Goal: Task Accomplishment & Management: Use online tool/utility

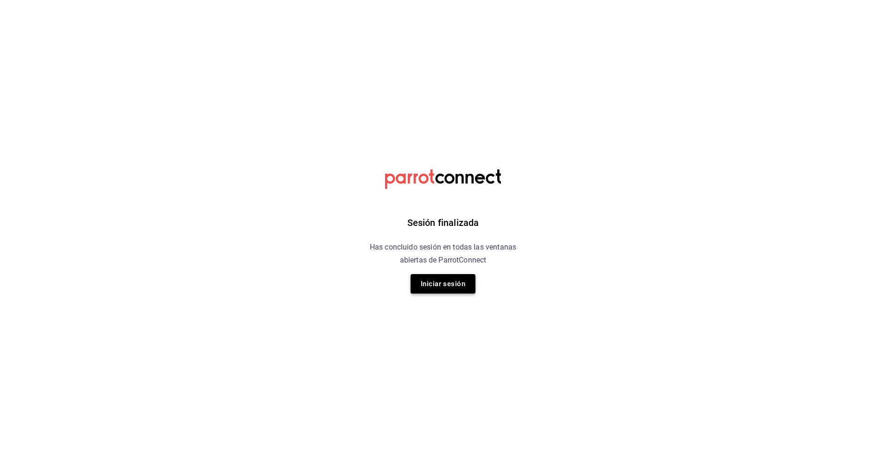
click at [443, 292] on button "Iniciar sesión" at bounding box center [443, 283] width 65 height 19
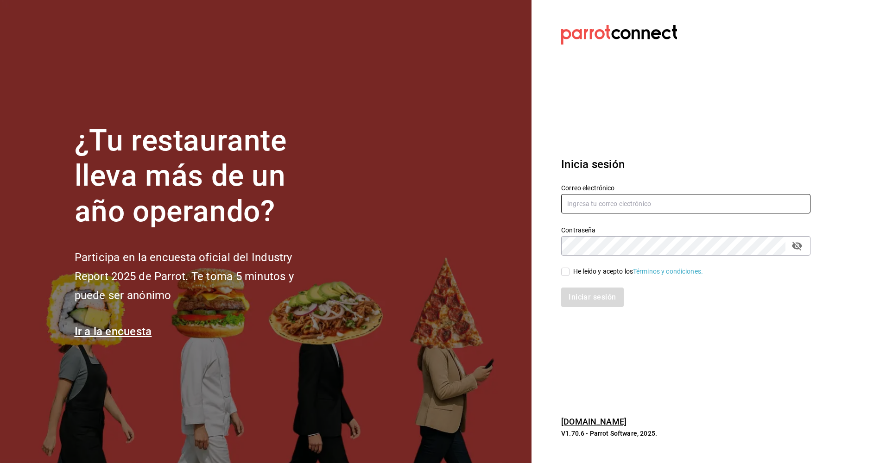
type input "ayartecruz10@gmail.com"
click at [564, 273] on input "He leído y acepto los Términos y condiciones." at bounding box center [565, 272] width 8 height 8
checkbox input "true"
click at [582, 298] on button "Iniciar sesión" at bounding box center [592, 297] width 63 height 19
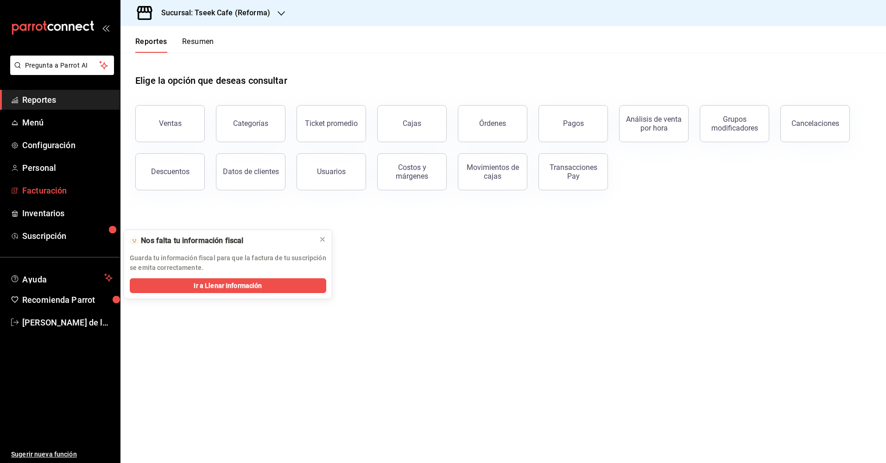
click at [44, 196] on span "Facturación" at bounding box center [67, 190] width 90 height 13
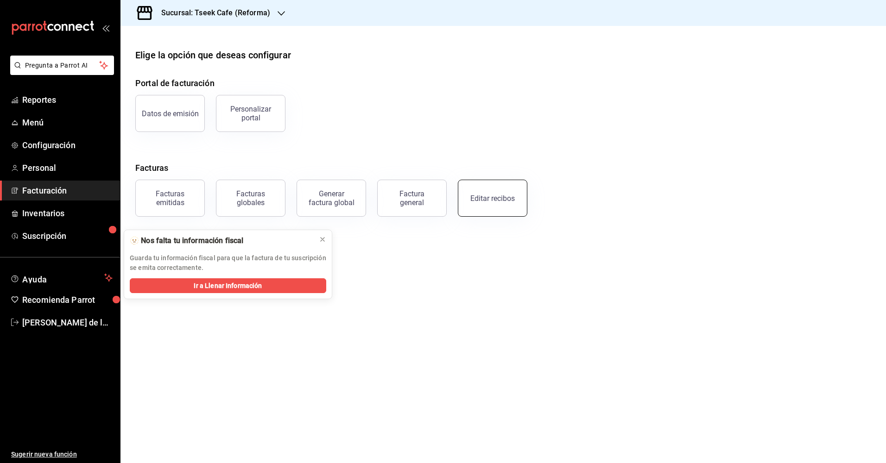
click at [481, 200] on div "Editar recibos" at bounding box center [492, 198] width 44 height 9
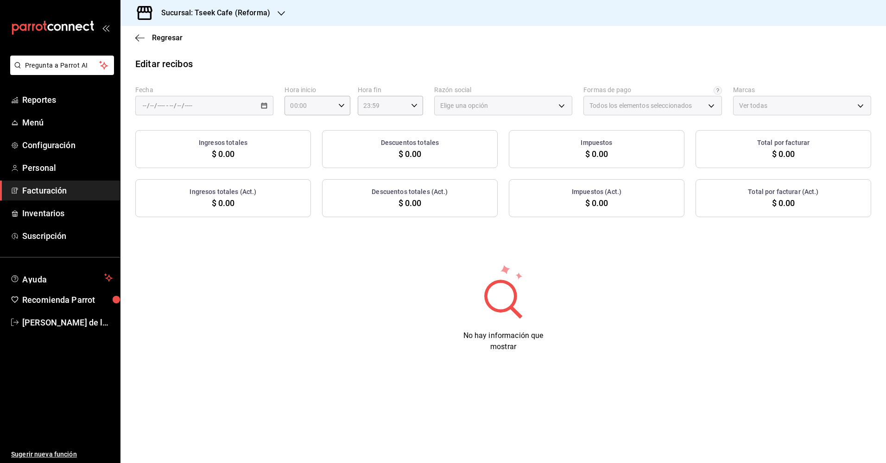
type input "66997c91-05ea-4bb7-a37a-48eae8dc81e8"
click at [213, 103] on div "/ / - / /" at bounding box center [204, 105] width 138 height 19
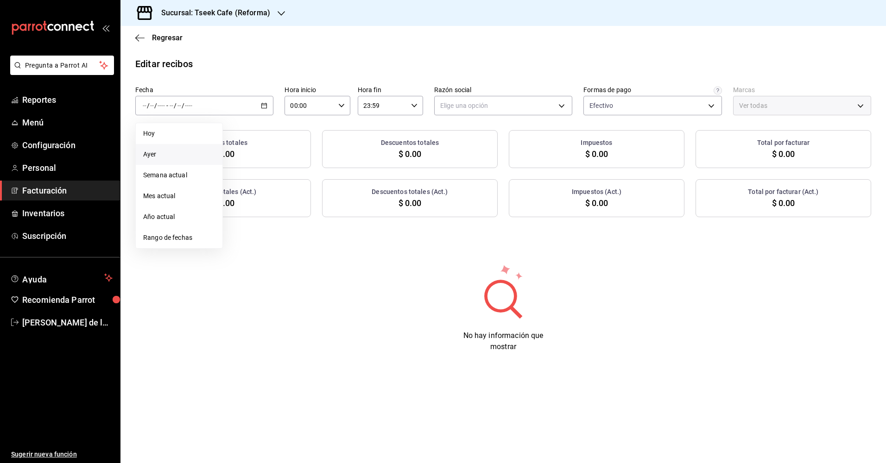
click at [170, 155] on span "Ayer" at bounding box center [179, 155] width 72 height 10
click at [466, 108] on body "Pregunta a Parrot AI Reportes Menú Configuración Personal Facturación Inventari…" at bounding box center [443, 231] width 886 height 463
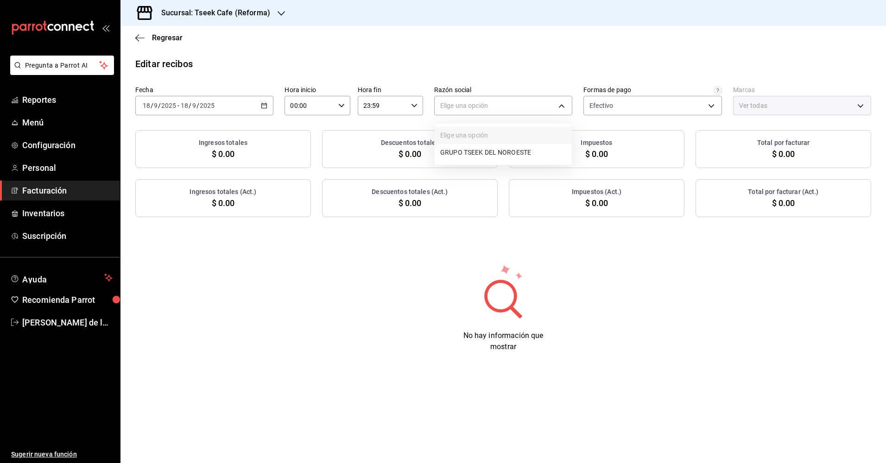
click at [470, 153] on li "GRUPO TSEEK DEL NOROESTE" at bounding box center [503, 152] width 137 height 17
type input "34cacc2b-01fe-412f-b909-7af0a0edc929"
type input "007138e5-69dd-4443-9d50-6c2aa0b03d3e"
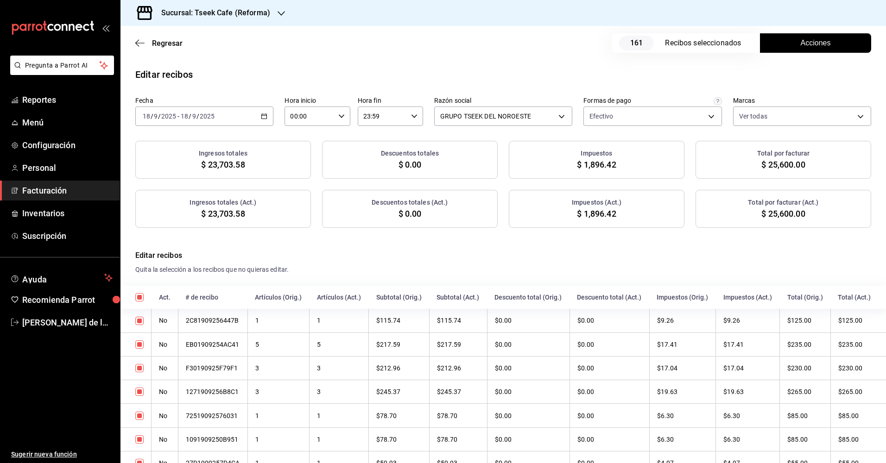
click at [790, 42] on button "Acciones" at bounding box center [815, 42] width 111 height 19
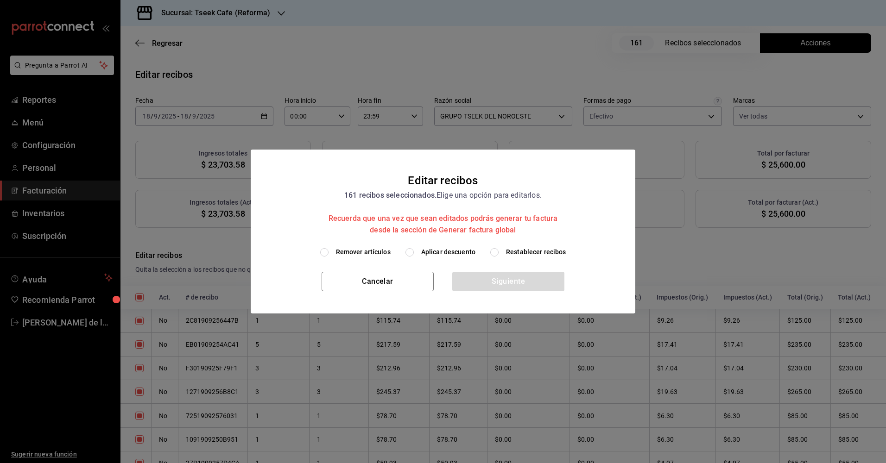
click at [432, 257] on div "Remover artículos Aplicar descuento Restablecer recibos" at bounding box center [443, 259] width 385 height 25
click at [432, 253] on span "Aplicar descuento" at bounding box center [448, 252] width 54 height 10
click at [414, 253] on input "Aplicar descuento" at bounding box center [409, 252] width 8 height 8
radio input "true"
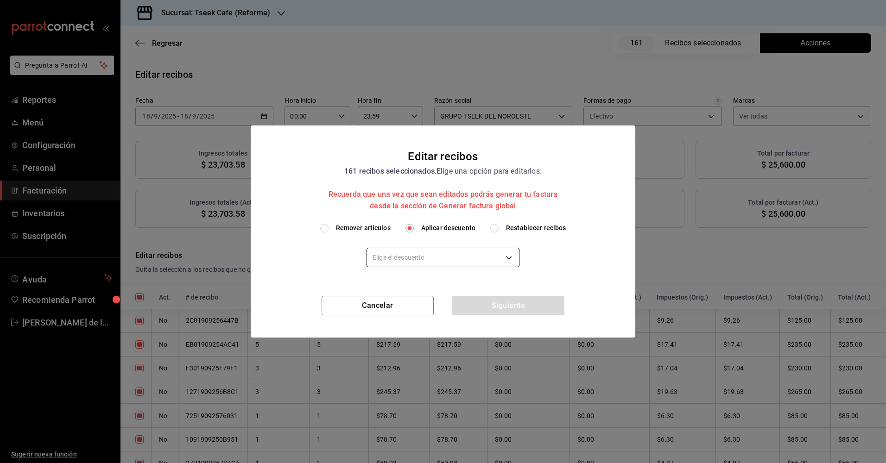
click at [449, 255] on body "Pregunta a Parrot AI Reportes Menú Configuración Personal Facturación Inventari…" at bounding box center [443, 231] width 886 height 463
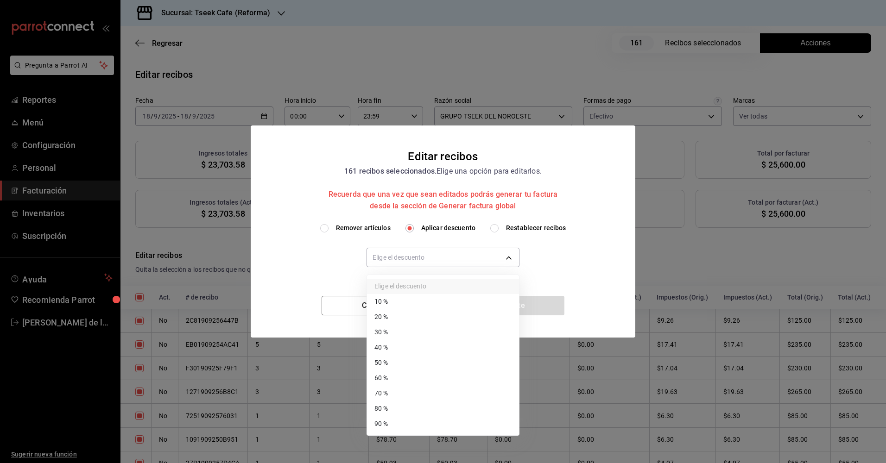
click at [394, 334] on li "30 %" at bounding box center [443, 332] width 152 height 15
type input "30"
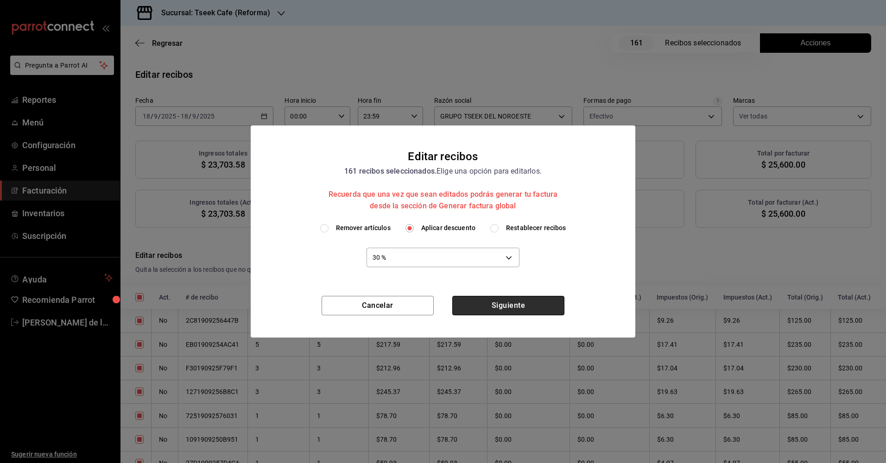
click at [518, 307] on button "Siguiente" at bounding box center [508, 305] width 112 height 19
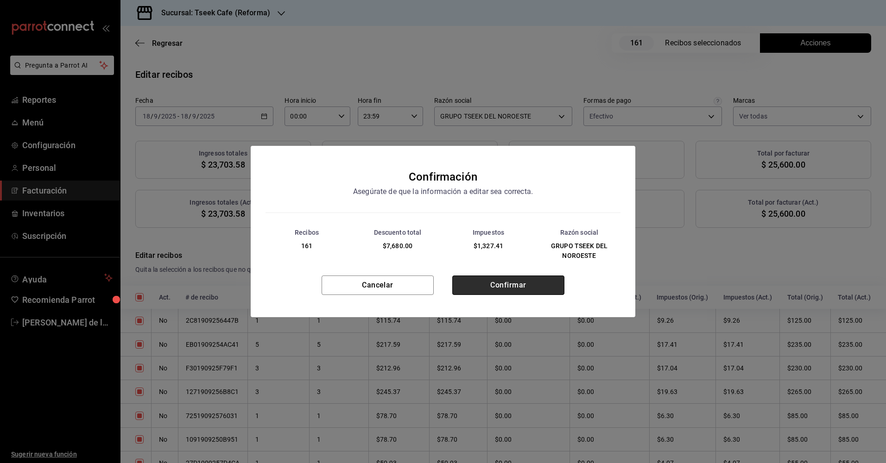
click at [495, 285] on button "Confirmar" at bounding box center [508, 285] width 112 height 19
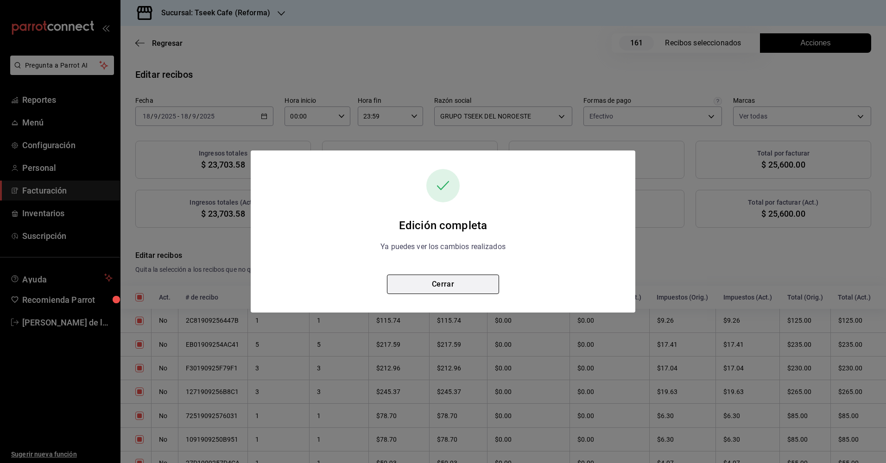
click at [446, 284] on button "Cerrar" at bounding box center [443, 284] width 112 height 19
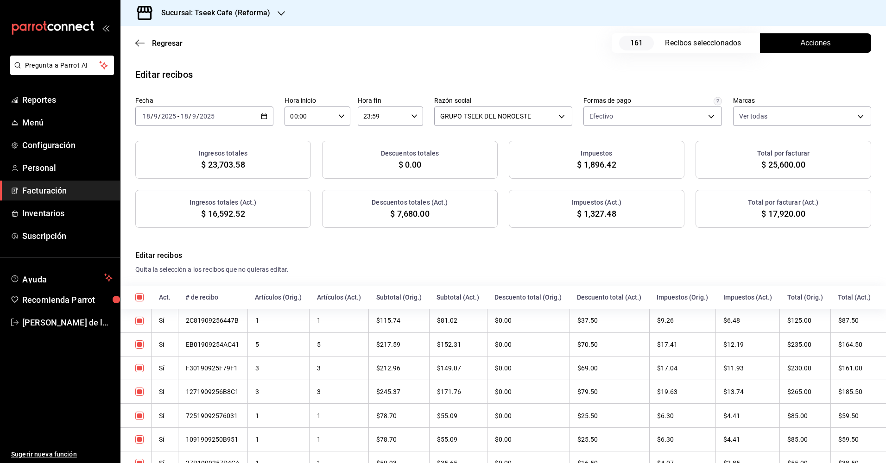
click at [196, 12] on h3 "Sucursal: Tseek Cafe (Reforma)" at bounding box center [212, 12] width 116 height 11
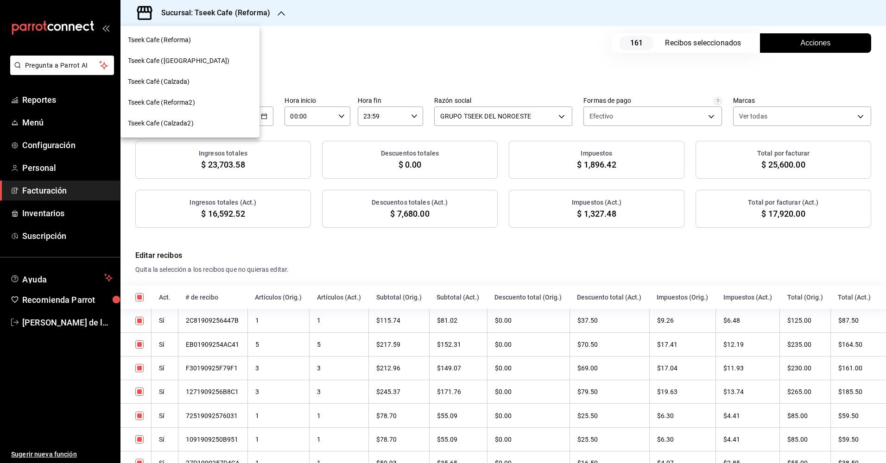
click at [175, 63] on span "Tseek Cafe ([GEOGRAPHIC_DATA])" at bounding box center [178, 61] width 101 height 10
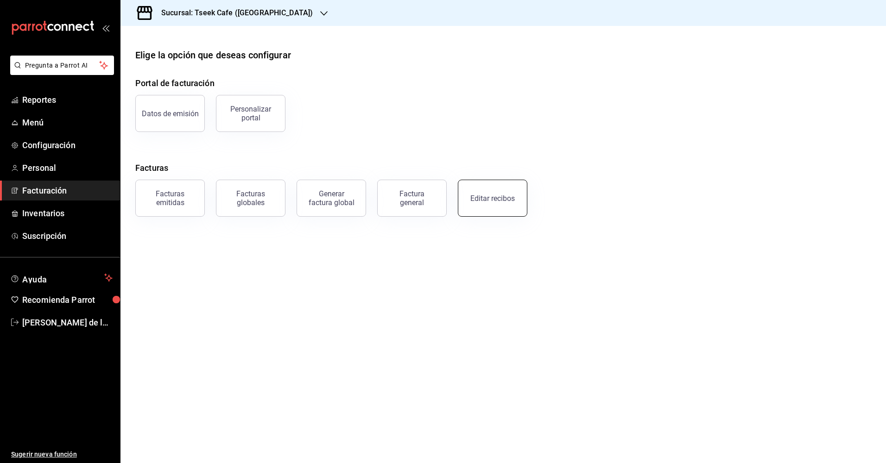
click at [495, 196] on div "Editar recibos" at bounding box center [492, 198] width 44 height 9
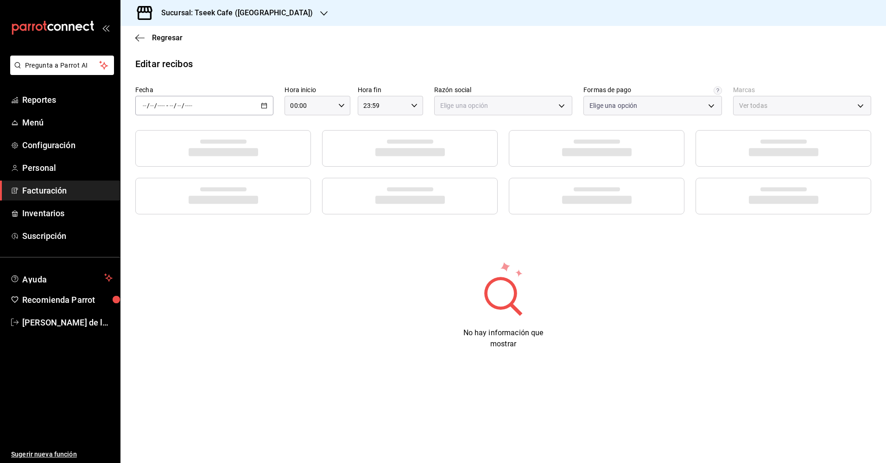
type input "a6c94f89-2ed6-46a1-82bd-92c01fab0e94"
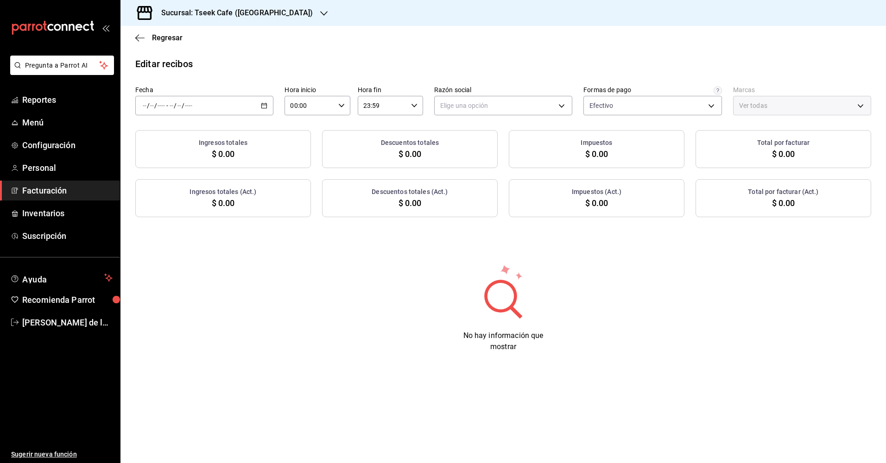
click at [209, 107] on div "/ / - / /" at bounding box center [204, 105] width 138 height 19
click at [161, 150] on span "Ayer" at bounding box center [179, 155] width 72 height 10
click at [473, 100] on body "Pregunta a Parrot AI Reportes Menú Configuración Personal Facturación Inventari…" at bounding box center [443, 231] width 886 height 463
click at [479, 152] on li "GRUPO TSEEK DEL NOROESTE" at bounding box center [503, 152] width 137 height 17
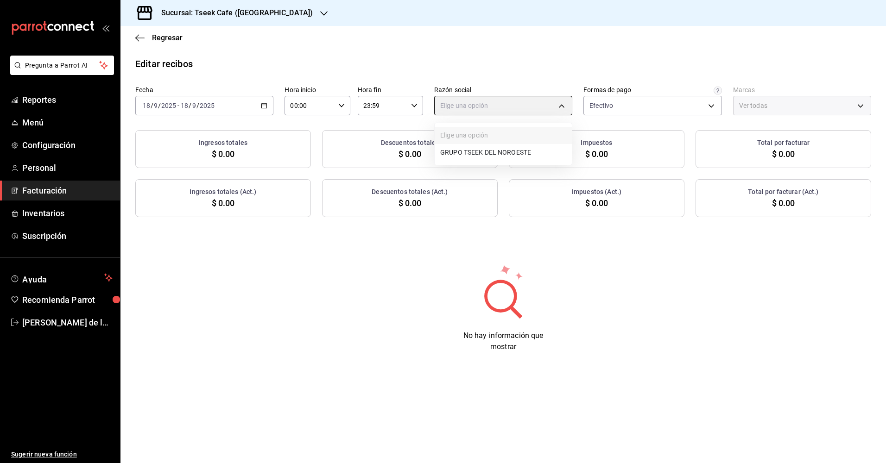
type input "6eca467f-372b-4b56-9453-53fa34339664"
type input "e48aee5e-83eb-415e-8277-edc072ba9fa6"
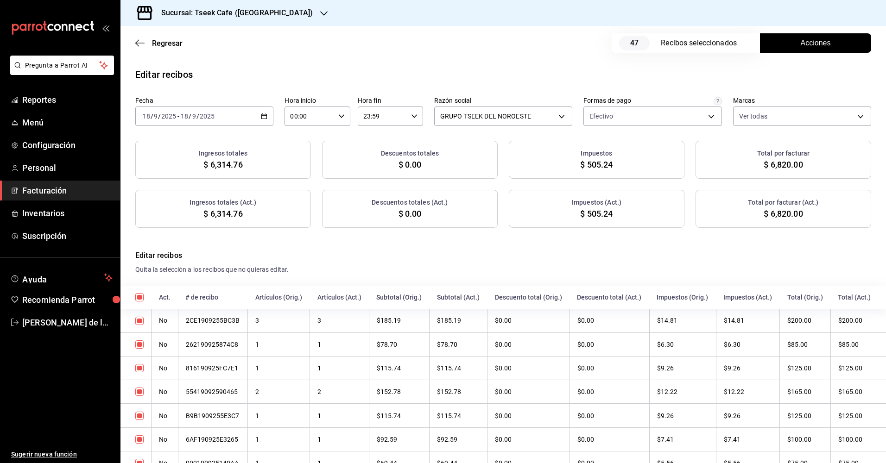
click at [804, 46] on span "Acciones" at bounding box center [816, 43] width 30 height 11
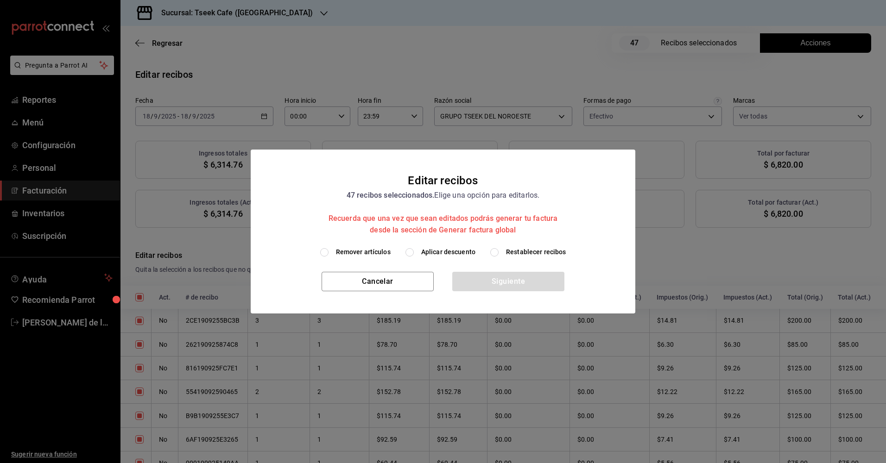
click at [441, 253] on span "Aplicar descuento" at bounding box center [448, 252] width 54 height 10
click at [414, 253] on input "Aplicar descuento" at bounding box center [409, 252] width 8 height 8
radio input "true"
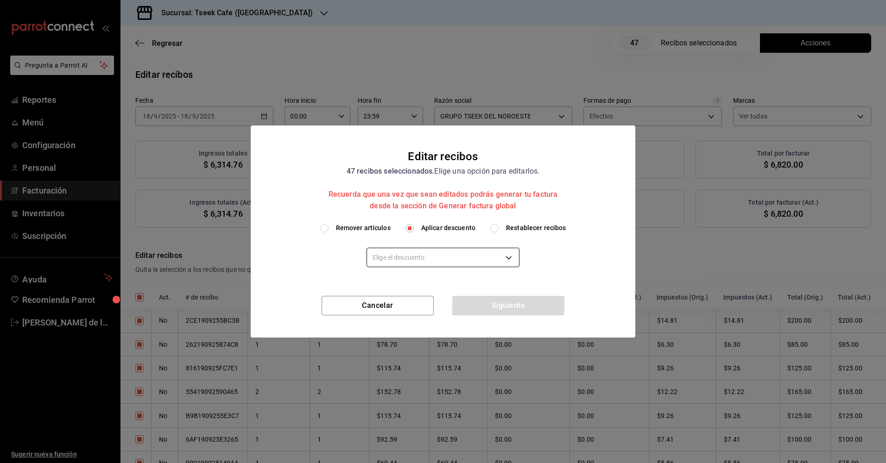
click at [471, 263] on body "Pregunta a Parrot AI Reportes Menú Configuración Personal Facturación Inventari…" at bounding box center [443, 231] width 886 height 463
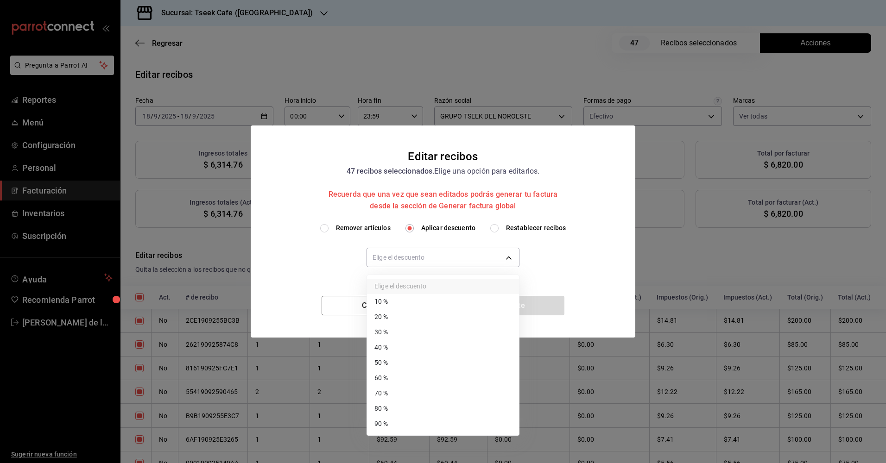
click at [405, 335] on li "30 %" at bounding box center [443, 332] width 152 height 15
type input "30"
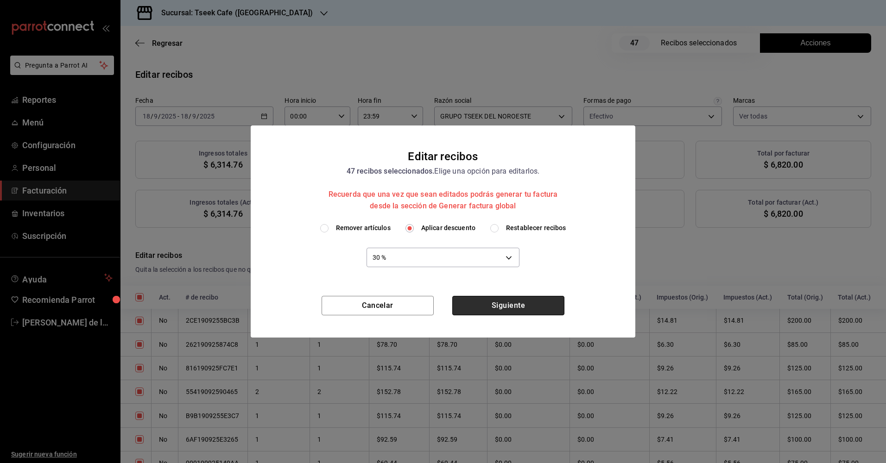
click at [489, 305] on button "Siguiente" at bounding box center [508, 305] width 112 height 19
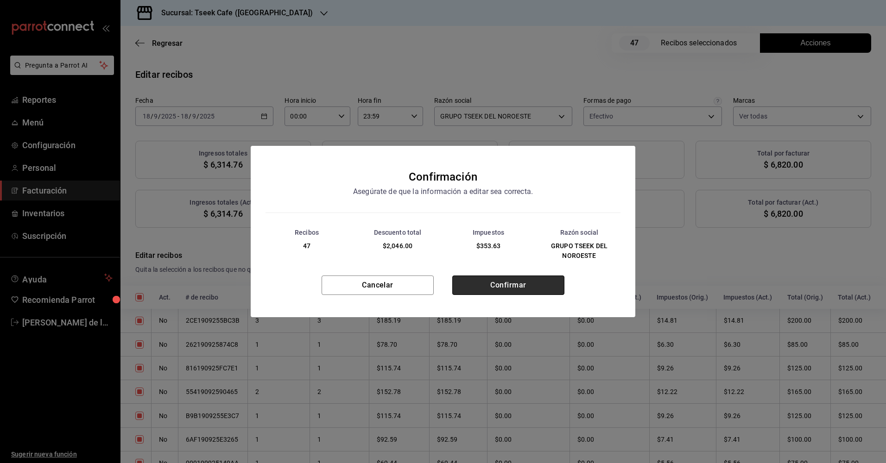
click at [488, 291] on button "Confirmar" at bounding box center [508, 285] width 112 height 19
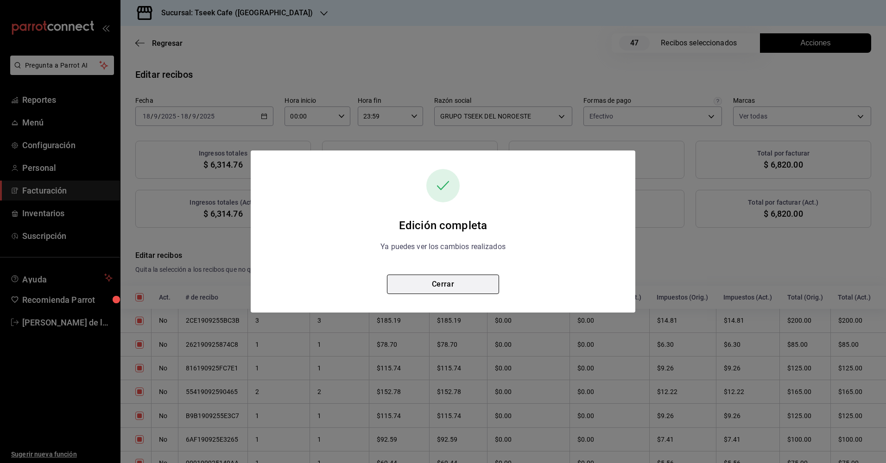
click at [445, 289] on button "Cerrar" at bounding box center [443, 284] width 112 height 19
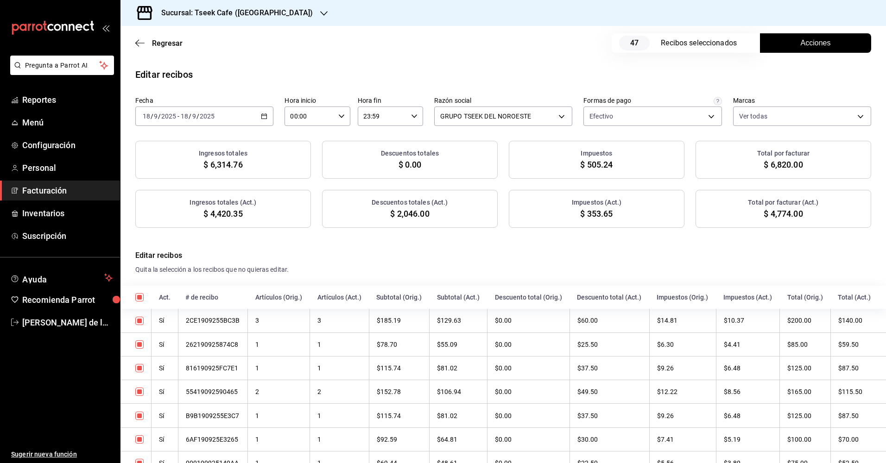
click at [209, 12] on h3 "Sucursal: Tseek Cafe ([GEOGRAPHIC_DATA])" at bounding box center [233, 12] width 159 height 11
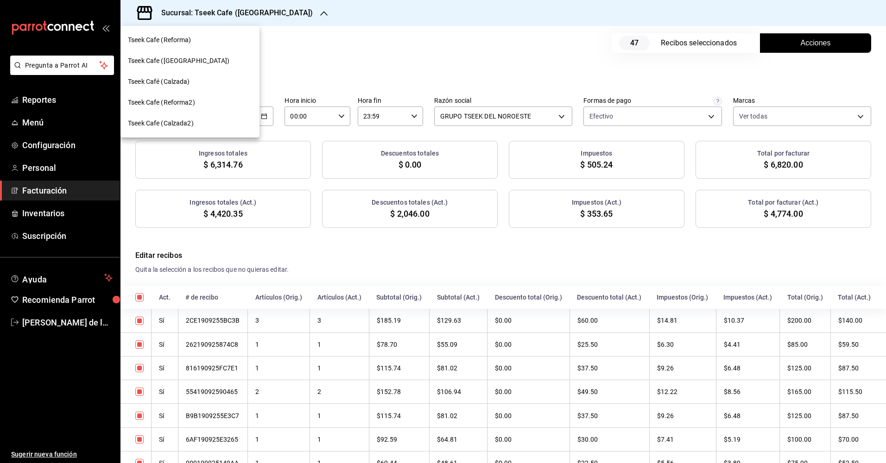
click at [179, 77] on span "Tseek Café (Calzada)" at bounding box center [159, 82] width 62 height 10
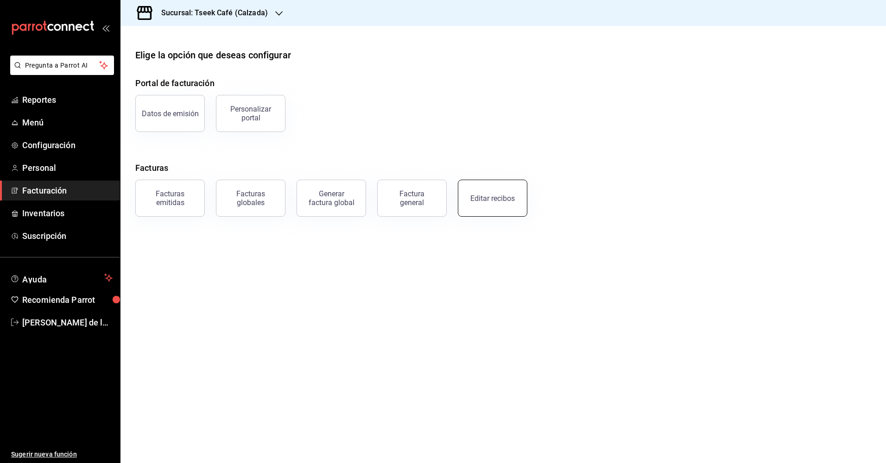
click at [500, 192] on button "Editar recibos" at bounding box center [493, 198] width 70 height 37
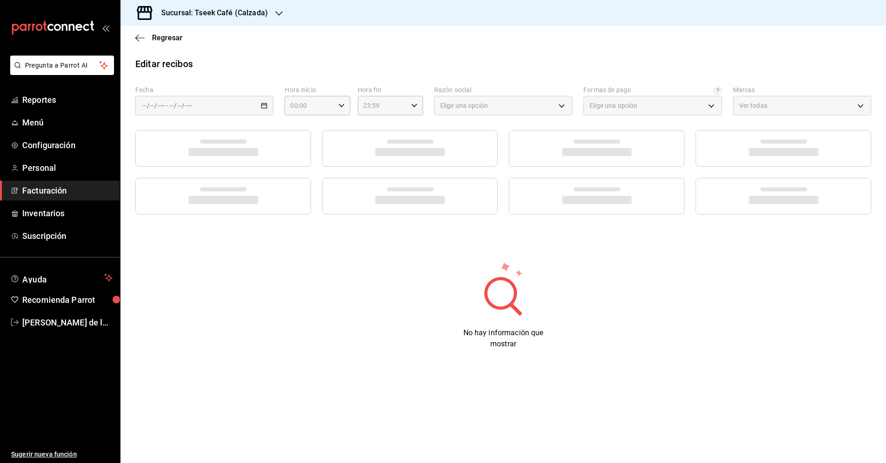
type input "73967a22-07ac-4ce9-b5ea-9ffcd4b244b9"
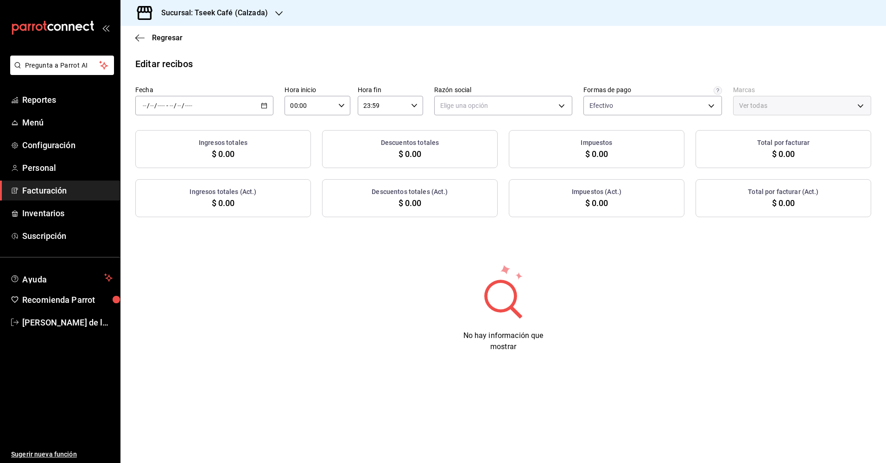
click at [193, 108] on div "/ /" at bounding box center [180, 105] width 25 height 7
click at [175, 156] on span "Ayer" at bounding box center [179, 155] width 72 height 10
click at [498, 108] on body "Pregunta a Parrot AI Reportes Menú Configuración Personal Facturación Inventari…" at bounding box center [443, 231] width 886 height 463
click at [481, 155] on li "GRUPO TSEEK DEL NOROESTE" at bounding box center [503, 152] width 137 height 17
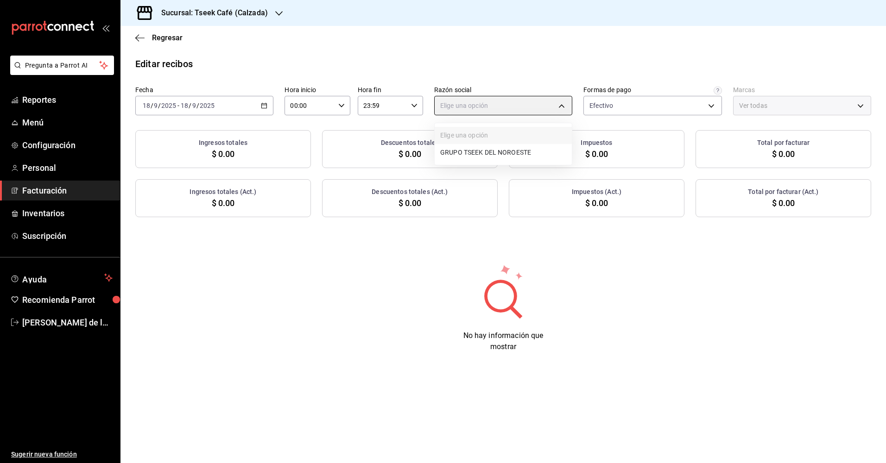
type input "fdc6fdac-ea0d-4fb2-9085-4ef80e4c9cd6"
type input "18d9f73d-61ed-4fc8-a0ec-87c929603494"
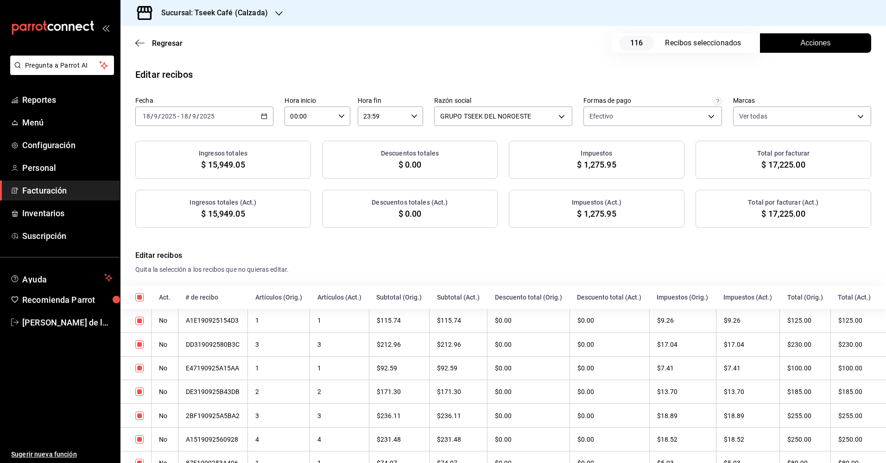
click at [777, 43] on button "Acciones" at bounding box center [815, 42] width 111 height 19
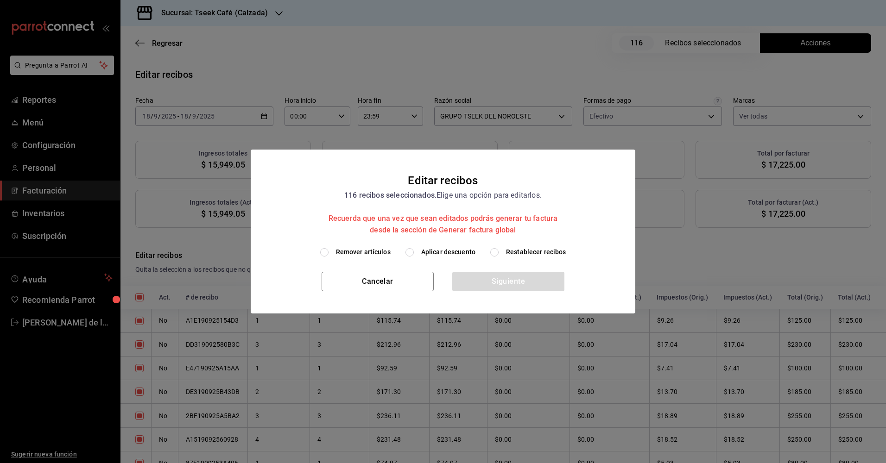
click at [431, 253] on span "Aplicar descuento" at bounding box center [448, 252] width 54 height 10
click at [414, 253] on input "Aplicar descuento" at bounding box center [409, 252] width 8 height 8
radio input "true"
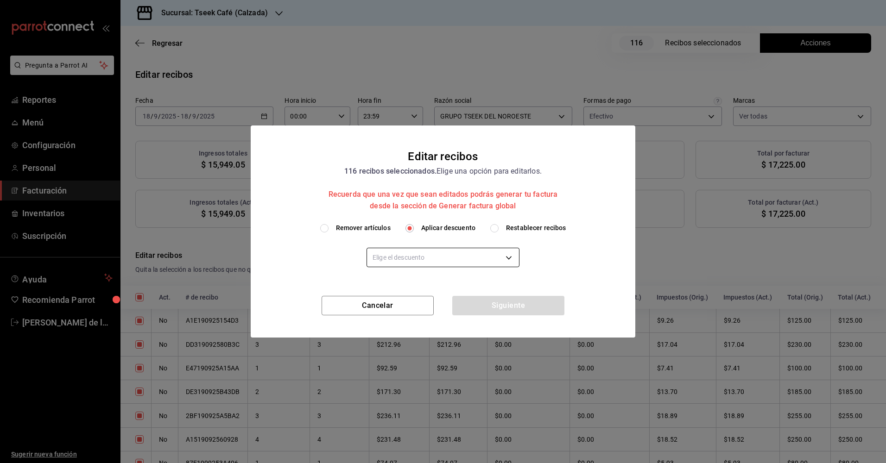
click at [447, 256] on body "Pregunta a Parrot AI Reportes Menú Configuración Personal Facturación Inventari…" at bounding box center [443, 231] width 886 height 463
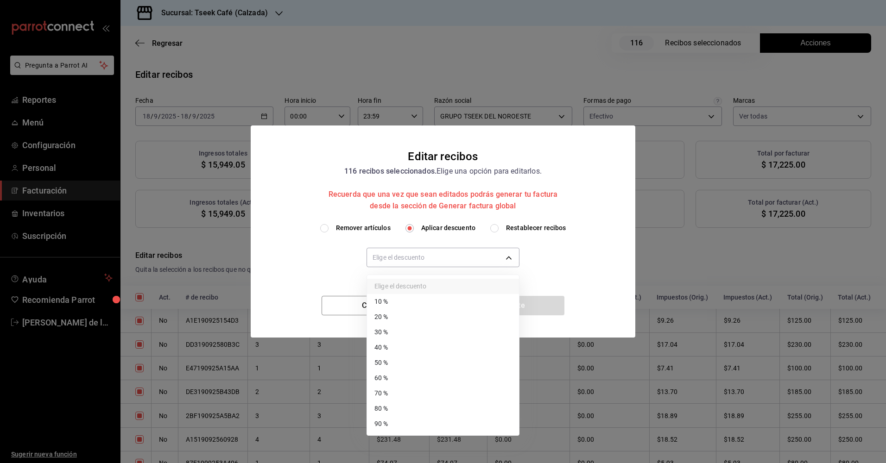
click at [407, 334] on li "30 %" at bounding box center [443, 332] width 152 height 15
type input "30"
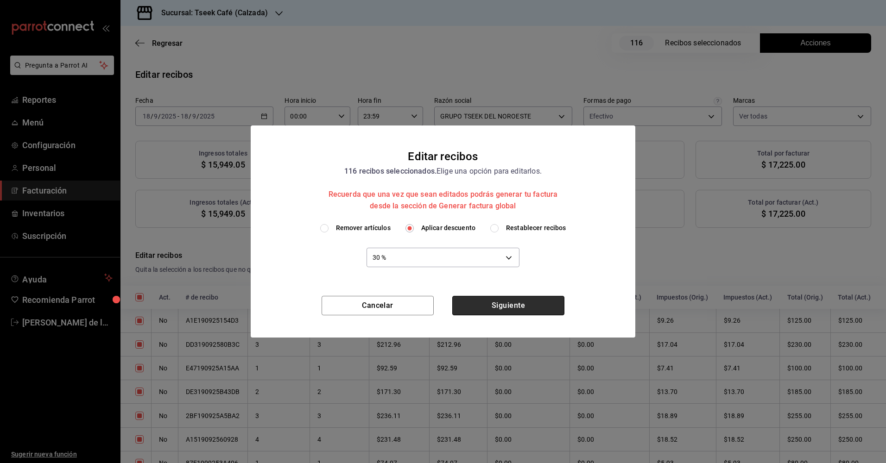
click at [508, 310] on button "Siguiente" at bounding box center [508, 305] width 112 height 19
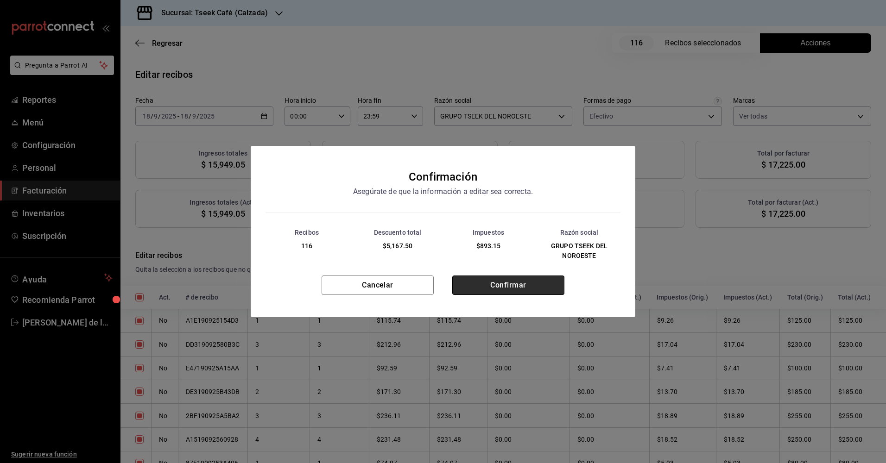
click at [500, 286] on button "Confirmar" at bounding box center [508, 285] width 112 height 19
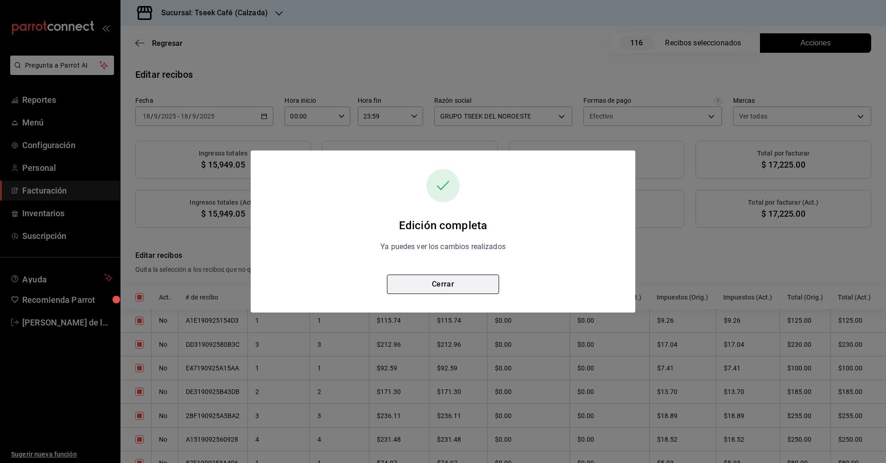
click at [441, 289] on button "Cerrar" at bounding box center [443, 284] width 112 height 19
